Goal: Task Accomplishment & Management: Manage account settings

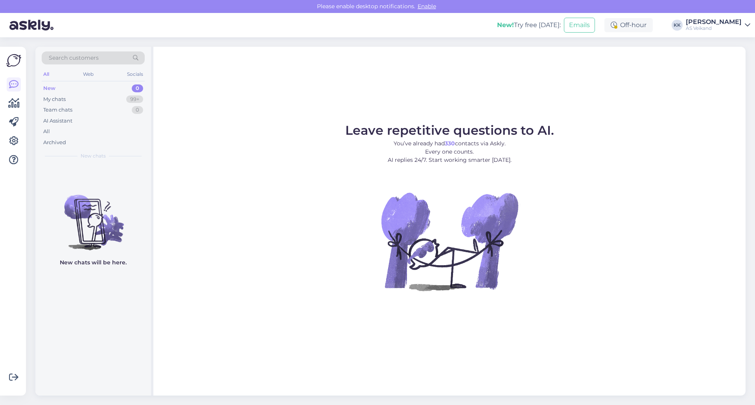
click at [738, 26] on div "AS Veikand" at bounding box center [714, 28] width 56 height 6
click at [688, 82] on div "Log out" at bounding box center [702, 80] width 96 height 14
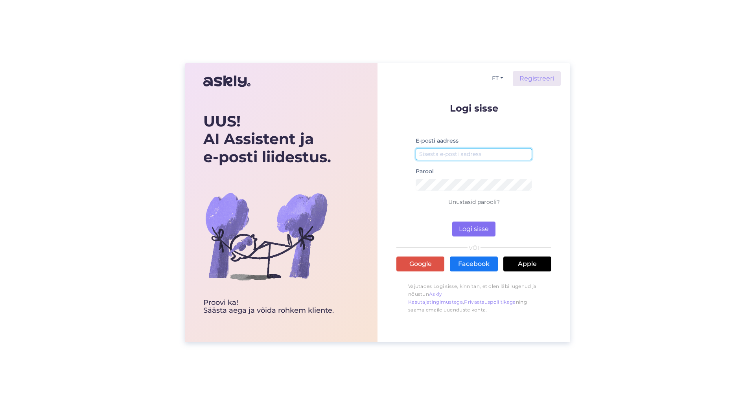
type input "kaisa.kotter@veikand.ee"
click at [472, 223] on button "Logi sisse" at bounding box center [473, 229] width 43 height 15
